Goal: Find specific page/section: Find specific page/section

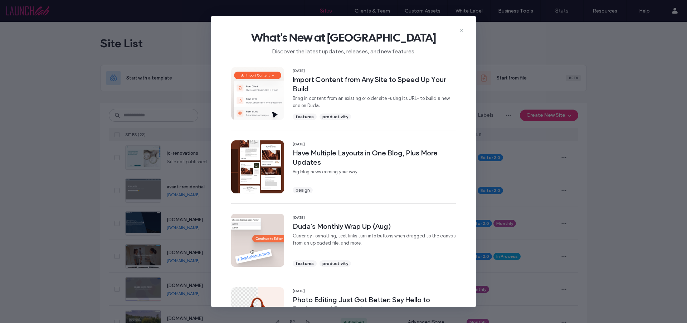
click at [460, 30] on icon at bounding box center [462, 31] width 6 height 6
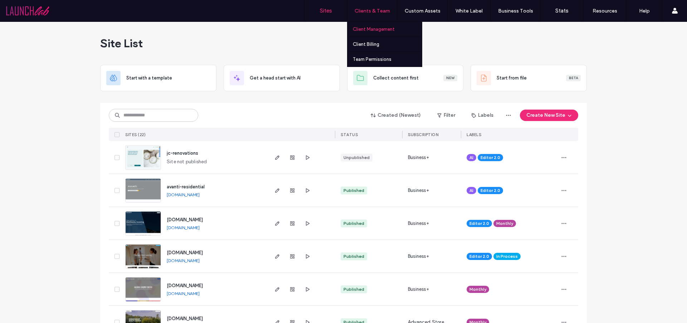
click at [369, 30] on label "Client Management" at bounding box center [374, 28] width 42 height 5
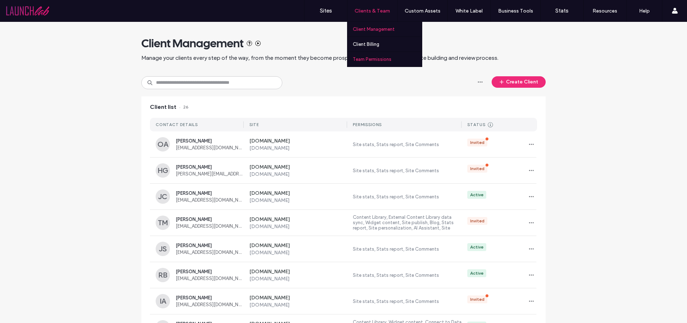
click at [359, 58] on label "Team Permissions" at bounding box center [372, 59] width 39 height 5
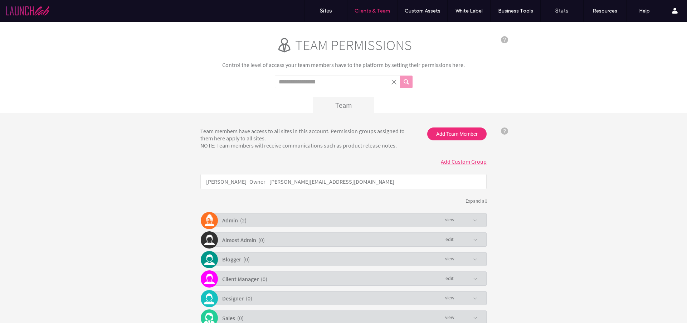
click at [473, 238] on span at bounding box center [475, 240] width 4 height 4
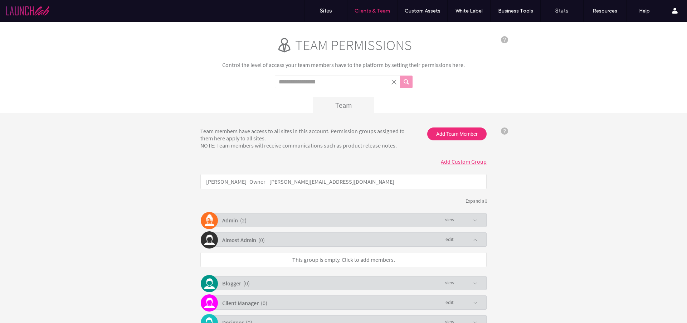
click at [473, 218] on span at bounding box center [475, 220] width 4 height 4
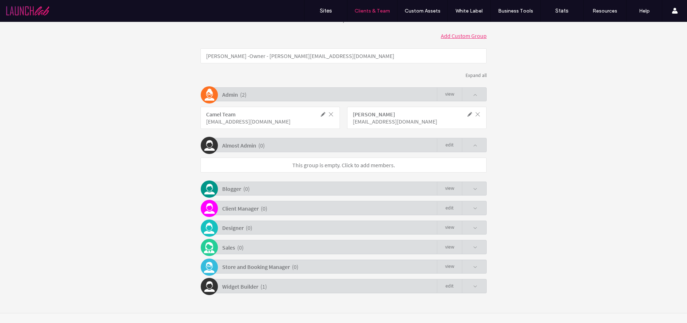
scroll to position [130, 0]
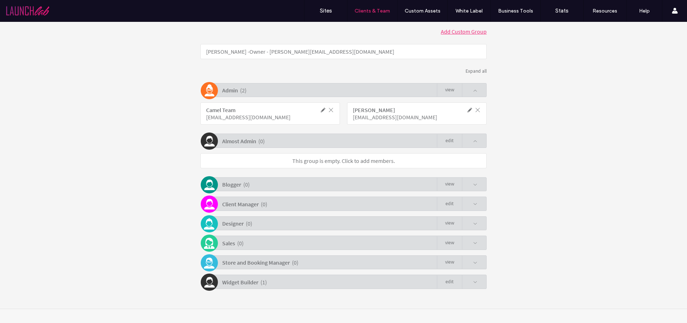
click at [473, 282] on span at bounding box center [475, 282] width 4 height 4
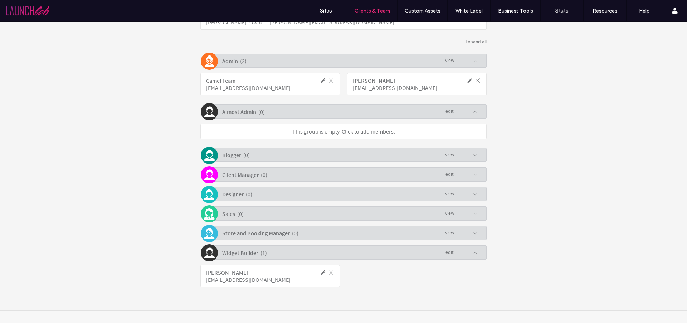
scroll to position [161, 0]
